Goal: Information Seeking & Learning: Learn about a topic

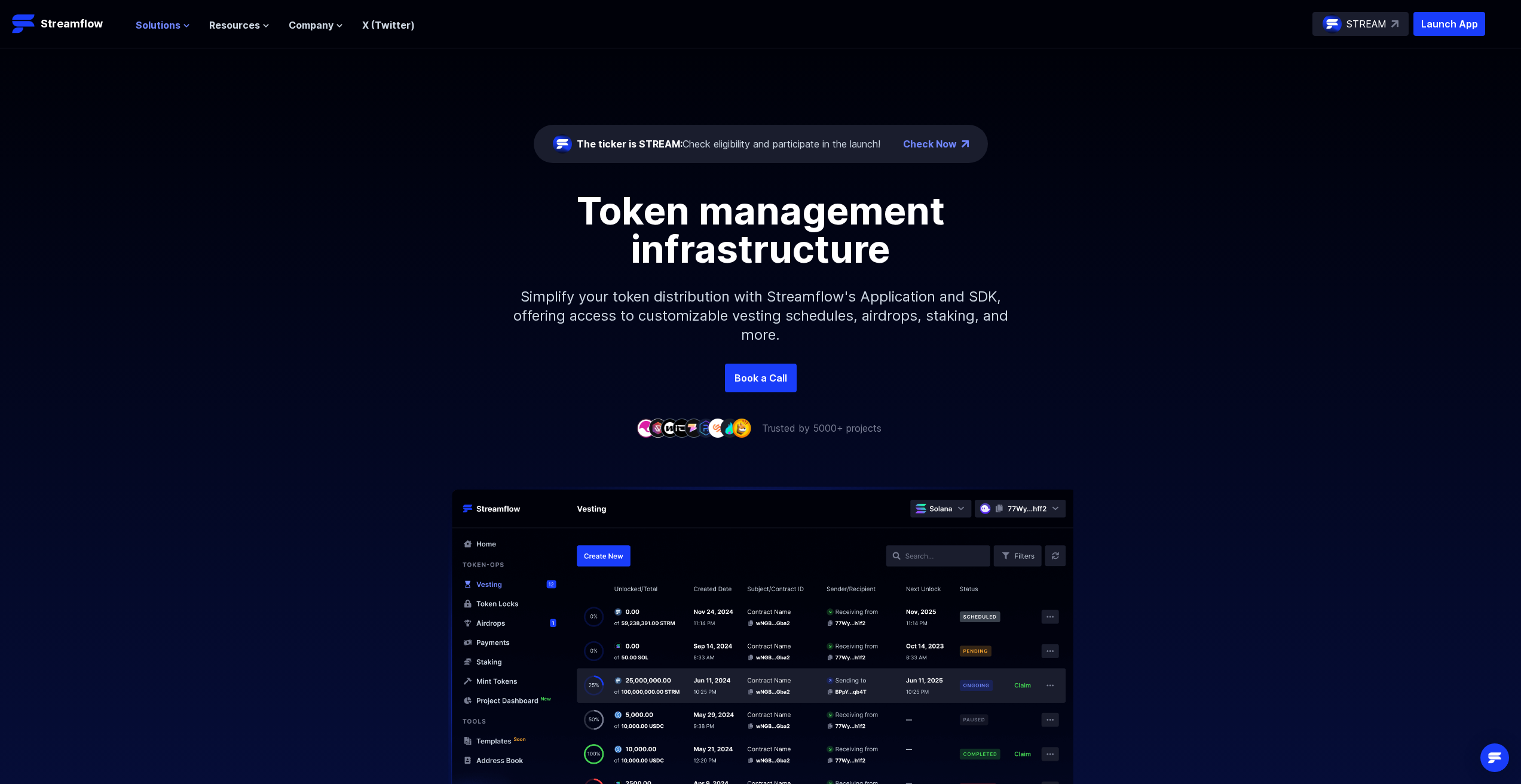
click at [186, 25] on icon at bounding box center [187, 26] width 5 height 3
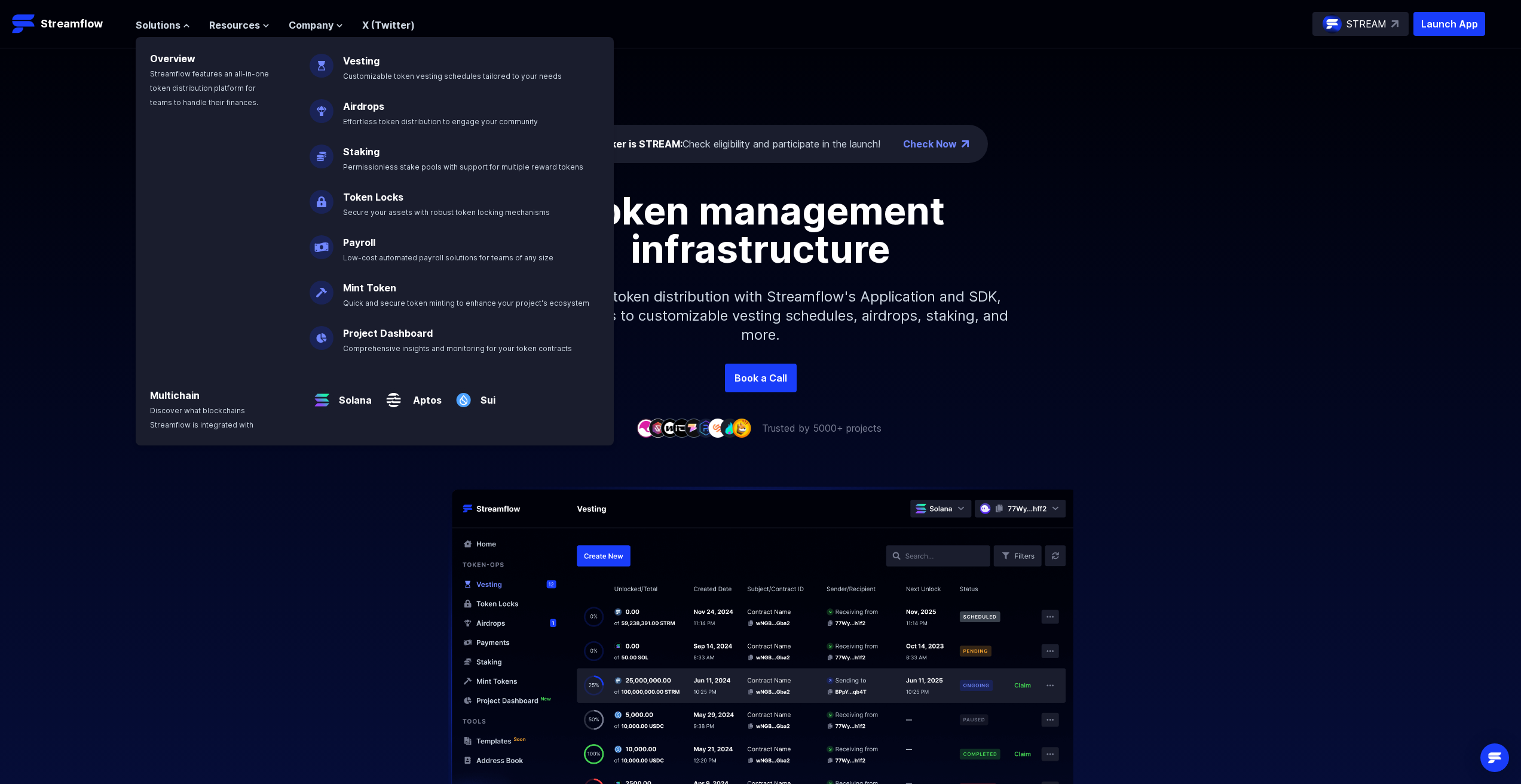
click at [80, 149] on div "The ticker is STREAM: Check eligibility and participate in the launch! Check No…" at bounding box center [760, 206] width 1521 height 315
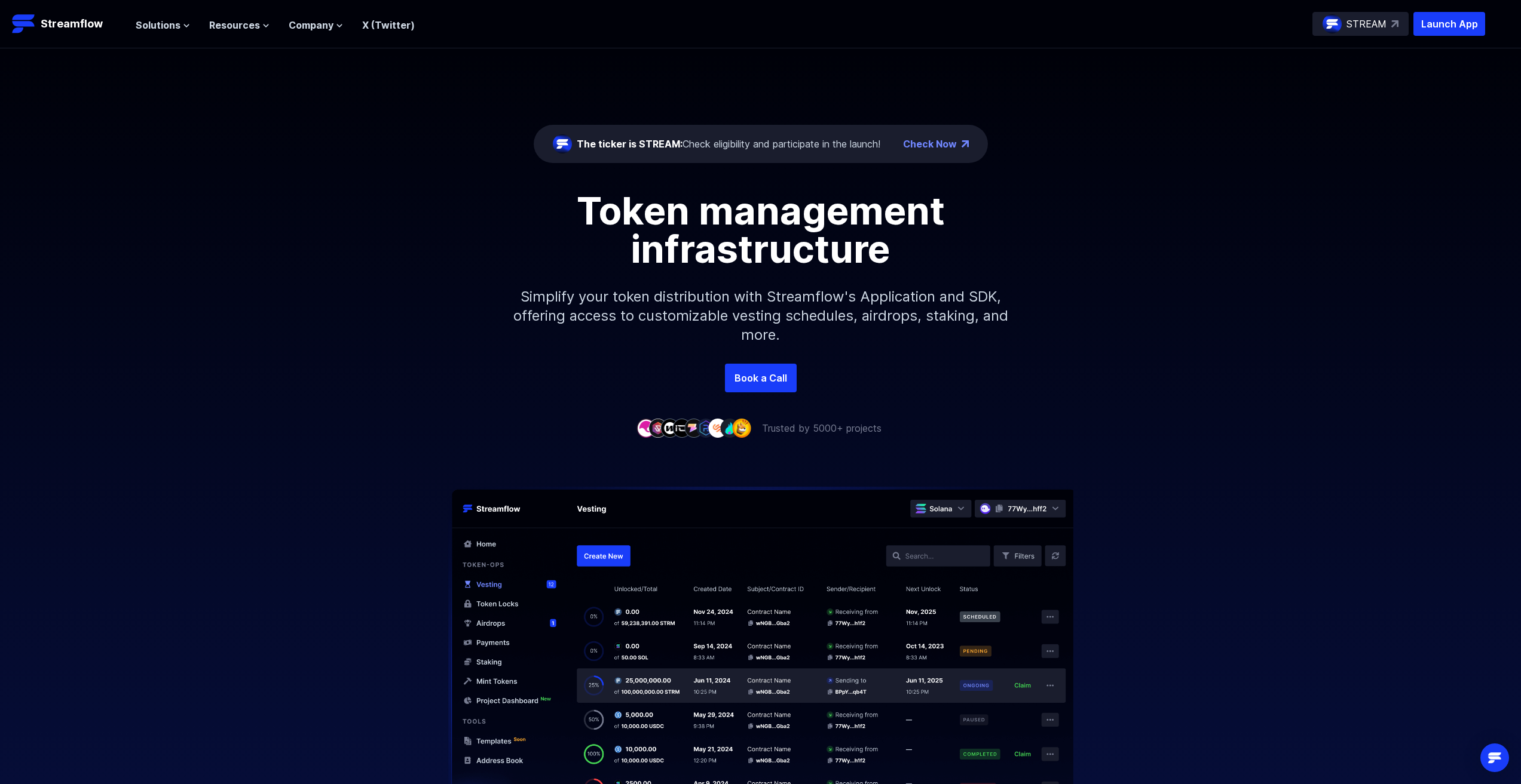
click at [1394, 24] on img at bounding box center [1394, 24] width 7 height 7
click at [774, 380] on link "Book a Call" at bounding box center [760, 378] width 72 height 29
click at [229, 22] on span "Resources" at bounding box center [235, 25] width 51 height 15
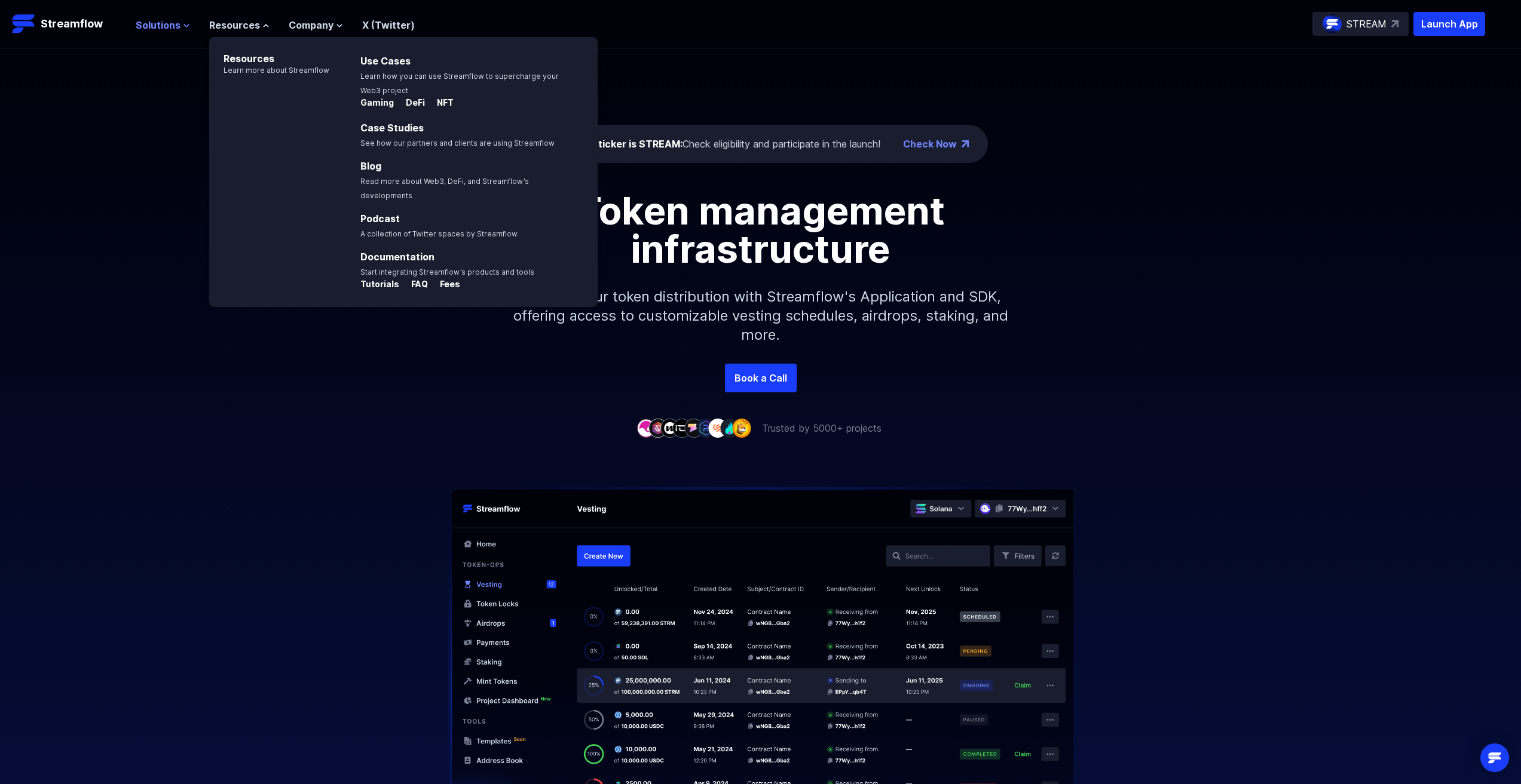
click at [163, 20] on span "Solutions" at bounding box center [158, 25] width 45 height 15
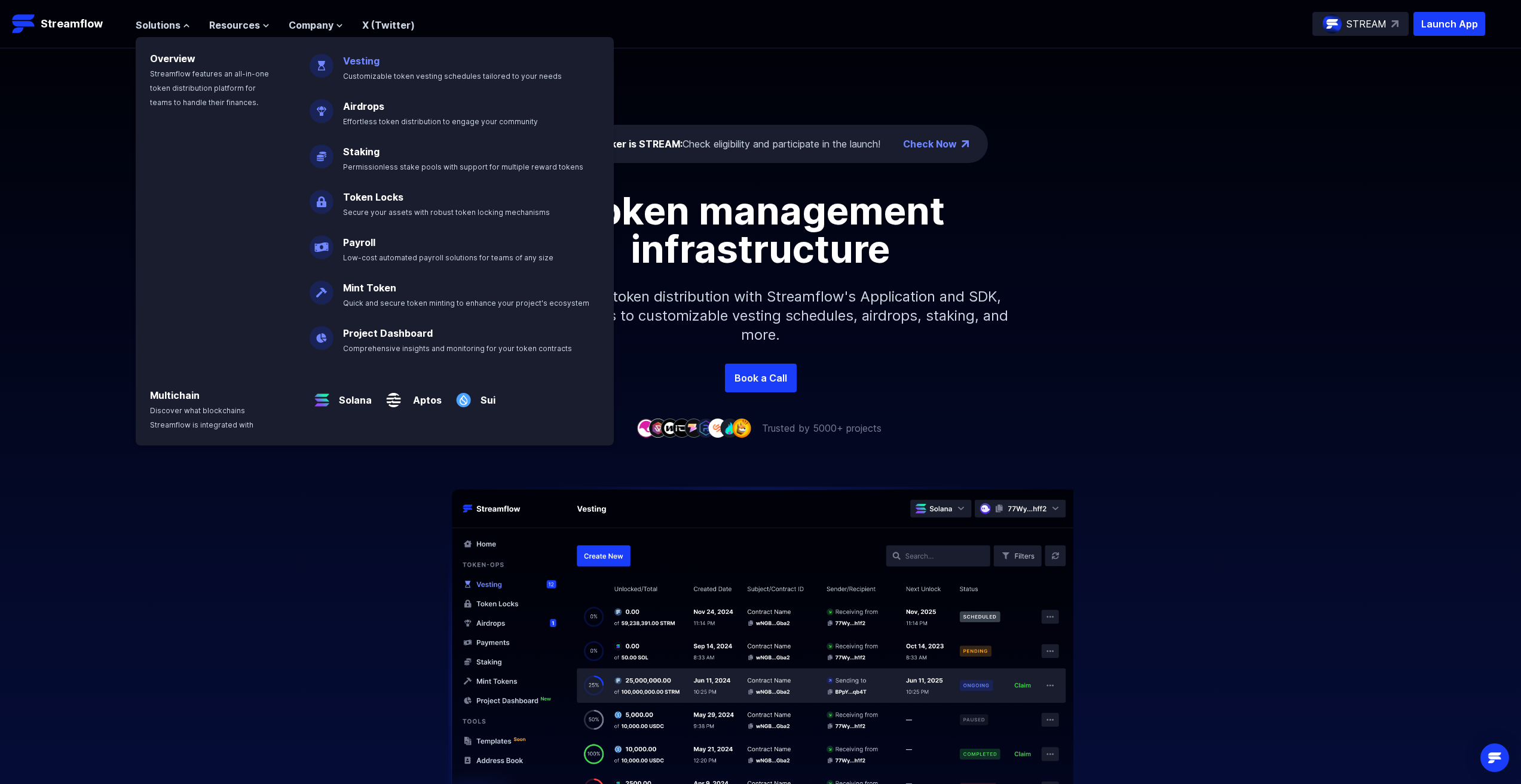
click at [366, 65] on link "Vesting" at bounding box center [361, 60] width 36 height 12
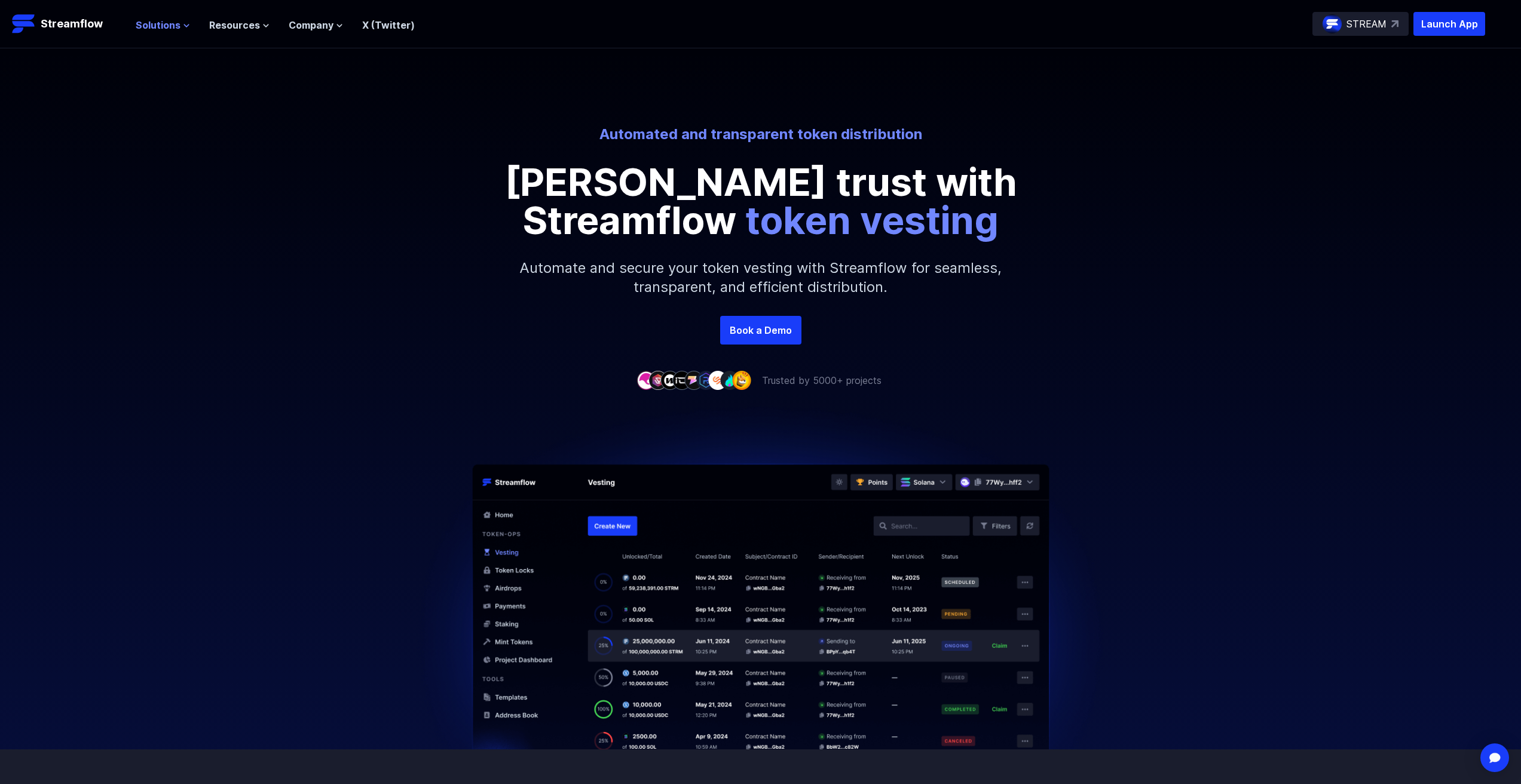
click at [186, 27] on icon at bounding box center [186, 25] width 7 height 7
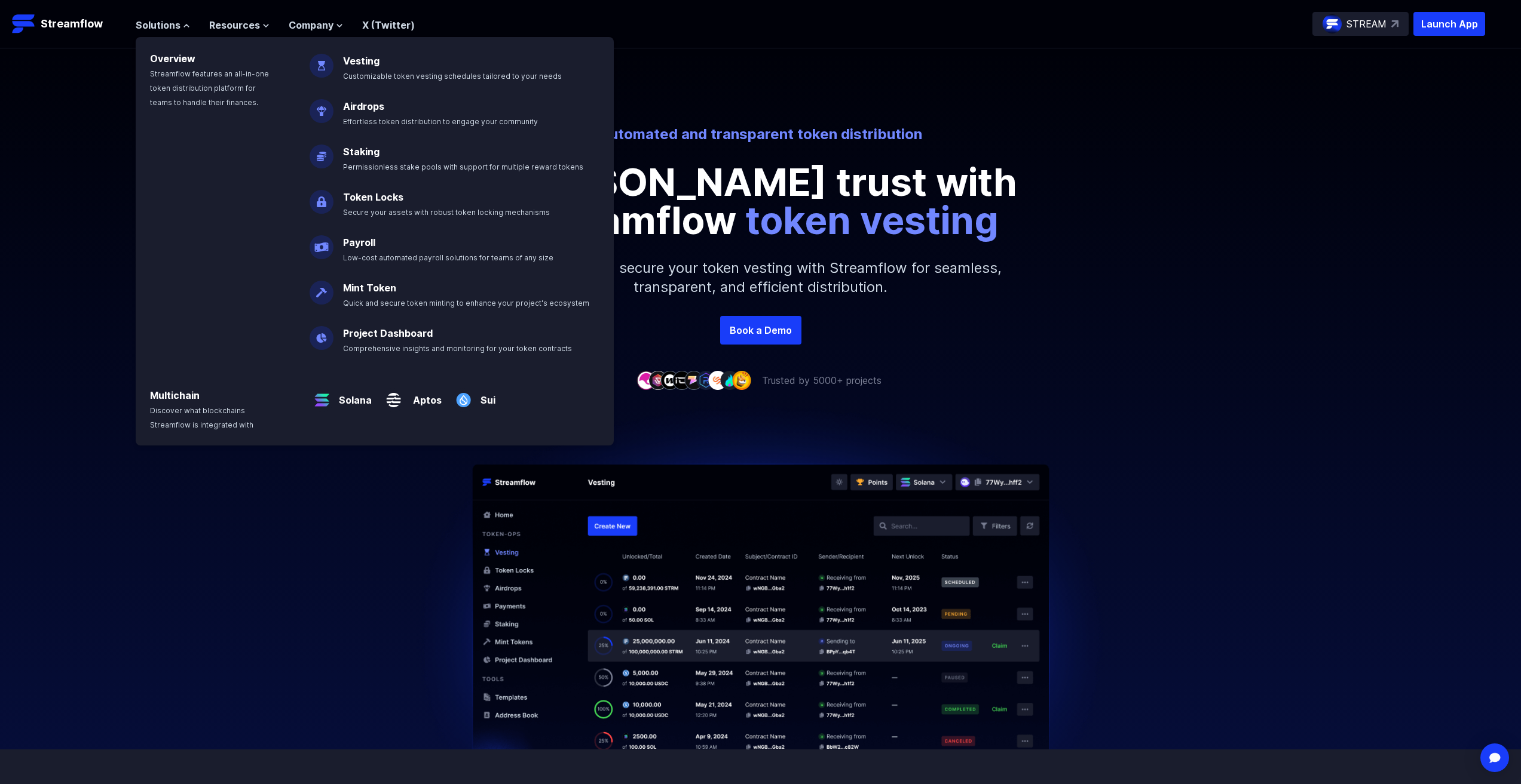
click at [350, 400] on p "Solana" at bounding box center [352, 395] width 38 height 24
